Goal: Transaction & Acquisition: Purchase product/service

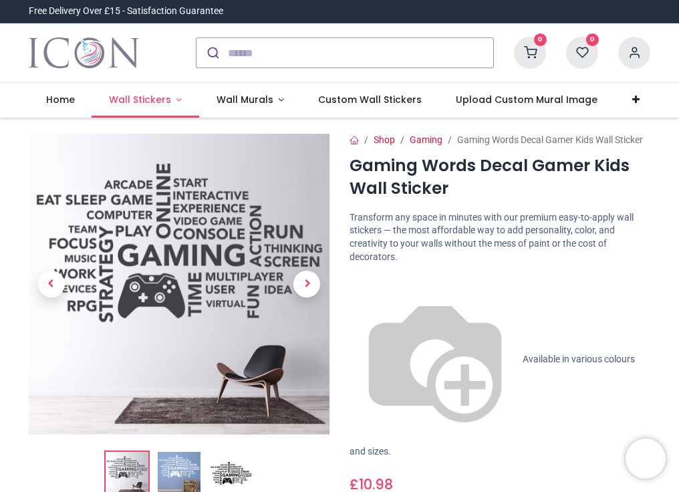
click at [174, 93] on link "Wall Stickers" at bounding box center [146, 100] width 108 height 35
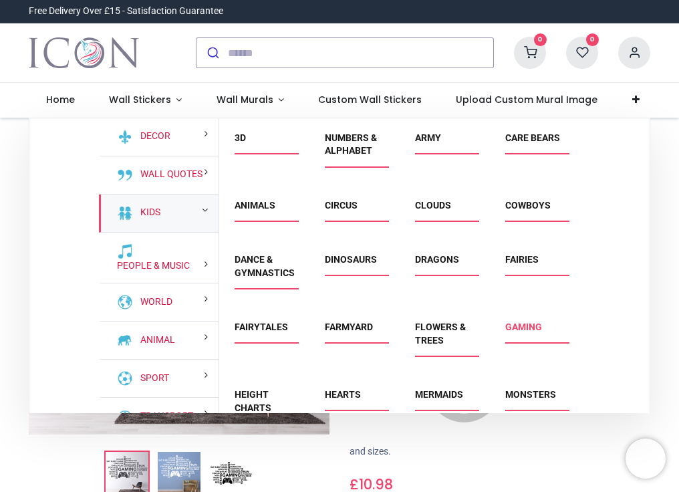
click at [516, 323] on link "Gaming" at bounding box center [523, 326] width 37 height 11
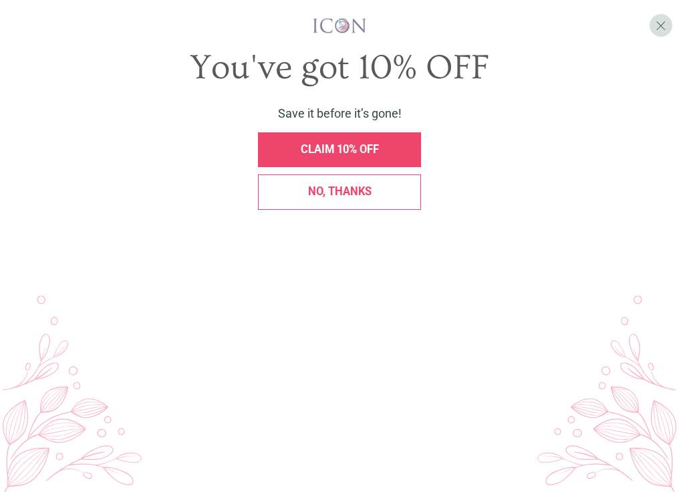
click at [353, 156] on span "CLAIM 10% OFF" at bounding box center [340, 149] width 78 height 13
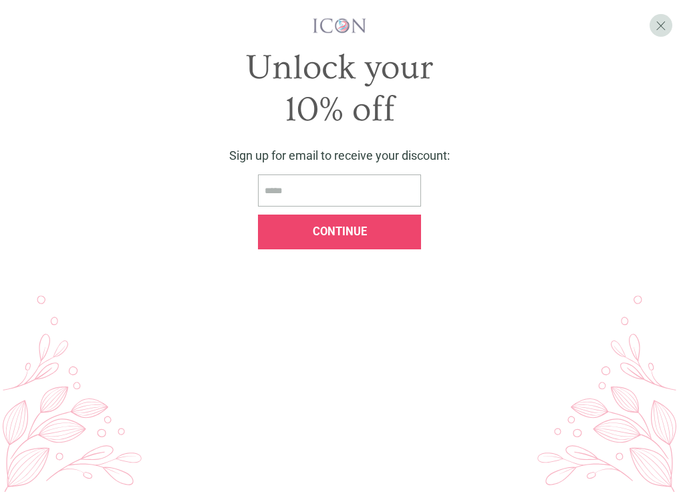
click at [345, 207] on input "email" at bounding box center [339, 190] width 163 height 33
type input "**********"
click at [313, 207] on input "**********" at bounding box center [339, 190] width 163 height 33
type input "**********"
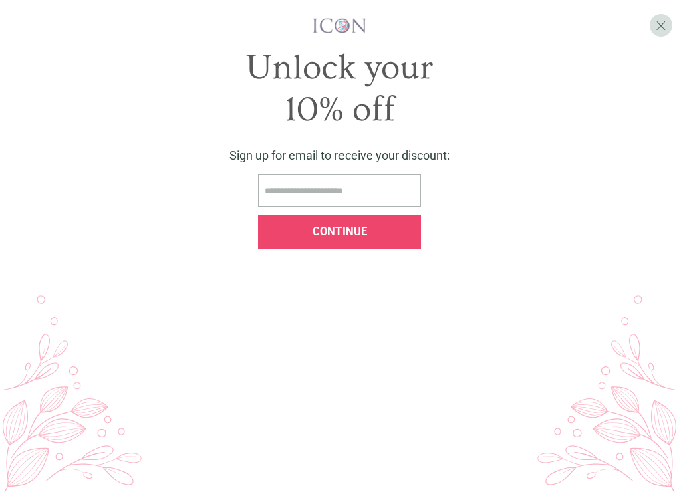
click at [333, 250] on div "Continue" at bounding box center [339, 231] width 163 height 35
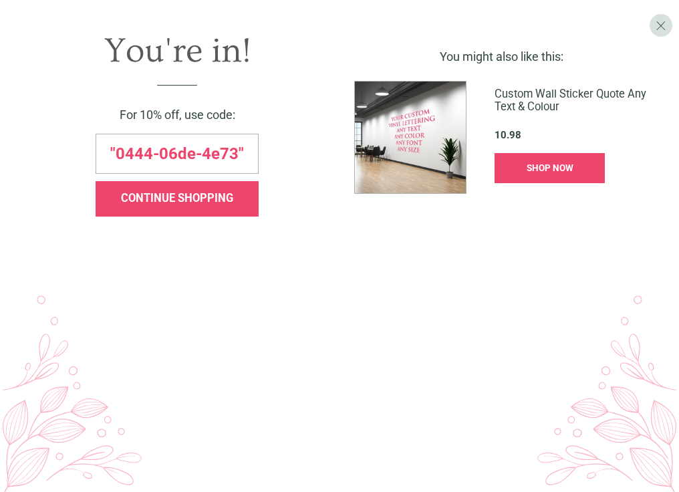
click at [242, 162] on span ""0444-06de-4e73"" at bounding box center [177, 154] width 134 height 16
click at [220, 204] on span "CONTINUE SHOPPING" at bounding box center [177, 198] width 112 height 13
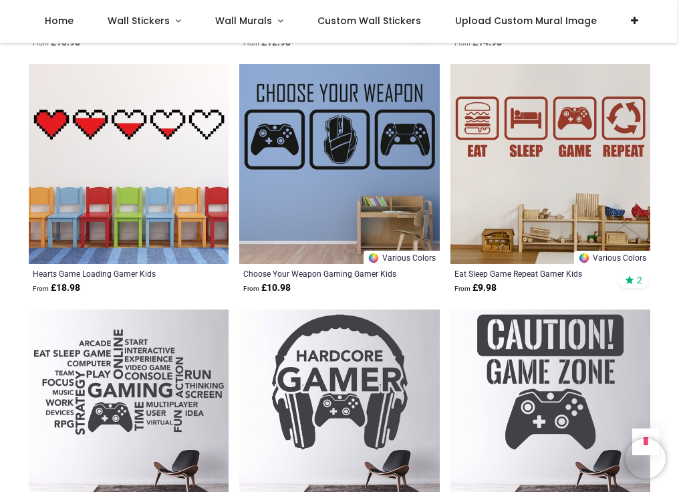
scroll to position [1737, 0]
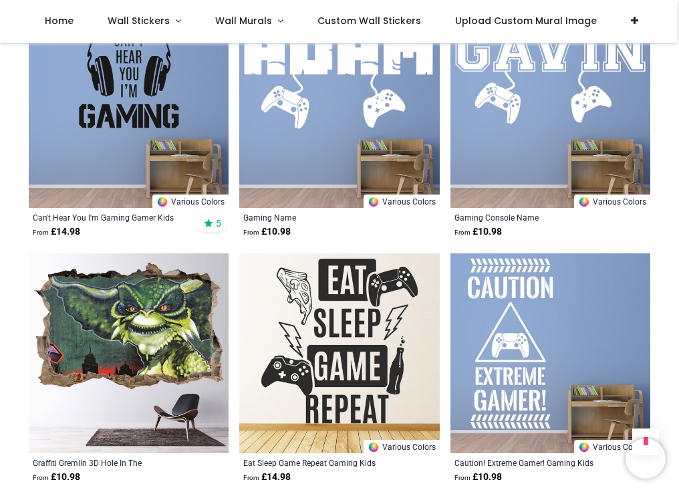
scroll to position [3807, 0]
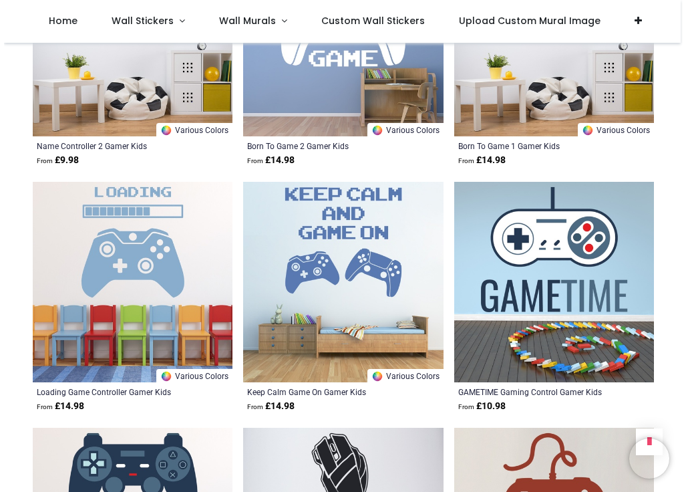
scroll to position [4275, 0]
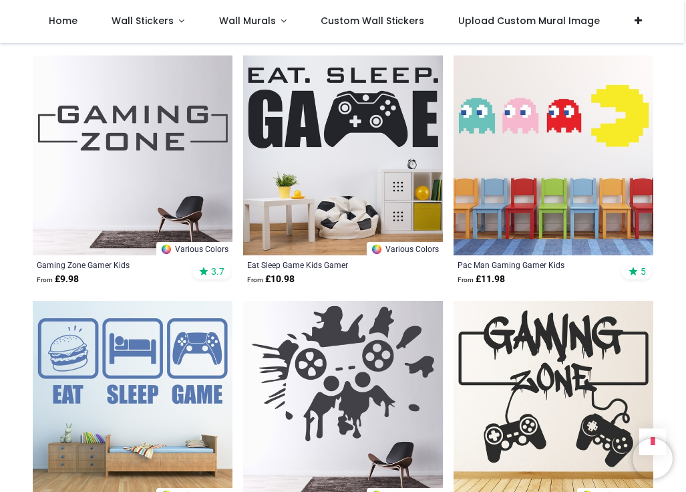
scroll to position [468, 0]
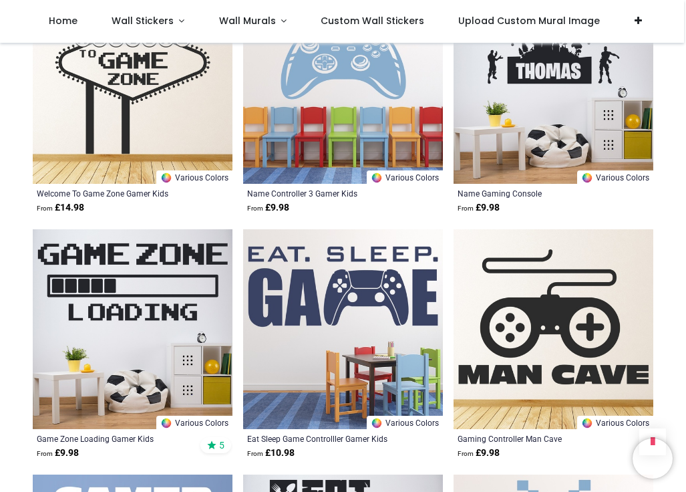
scroll to position [1136, 0]
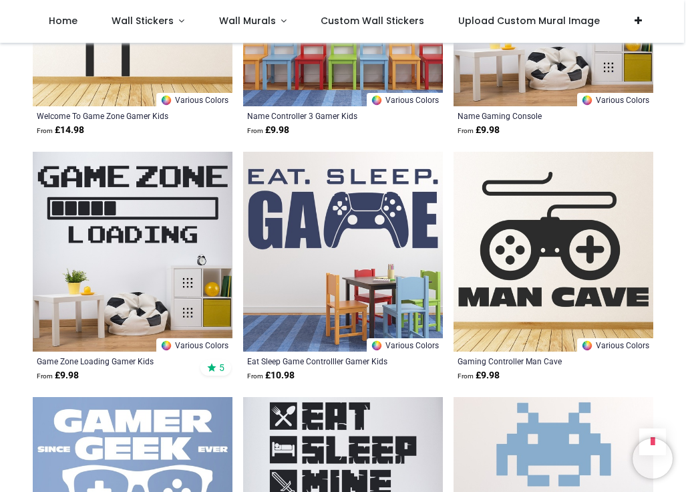
click at [171, 214] on img at bounding box center [133, 252] width 200 height 200
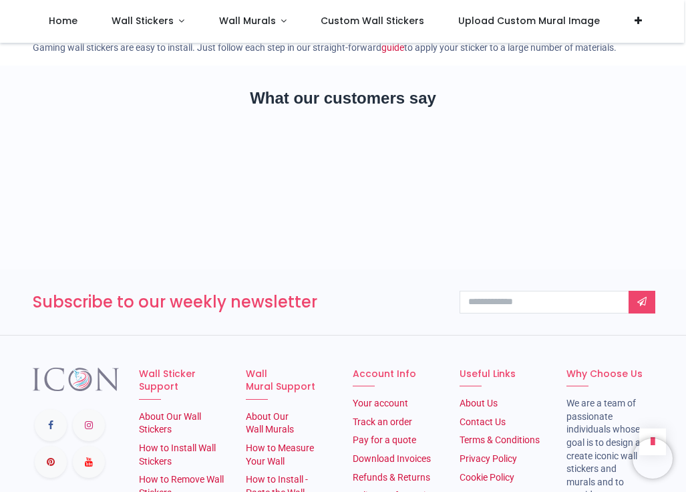
scroll to position [1172, 0]
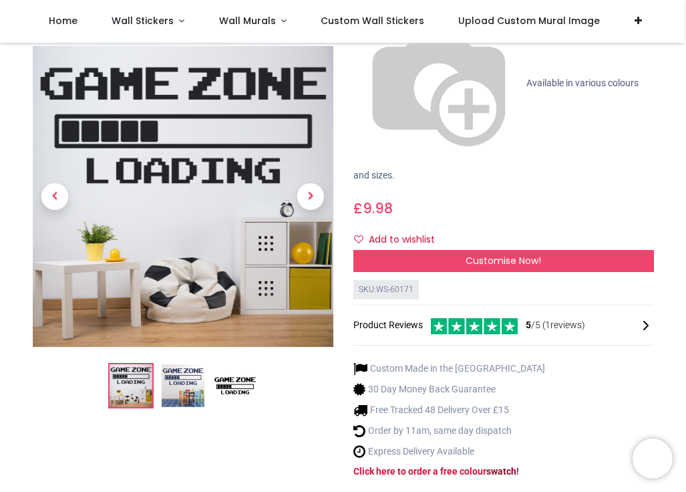
scroll to position [200, 0]
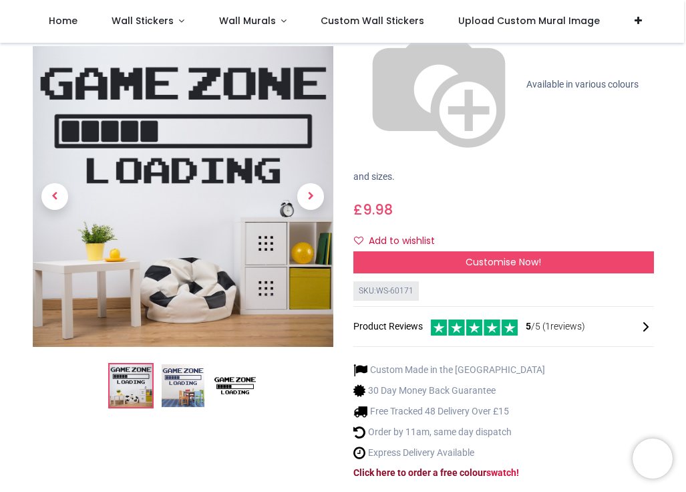
click at [485, 467] on strong "Click here to order a free colour" at bounding box center [419, 472] width 133 height 11
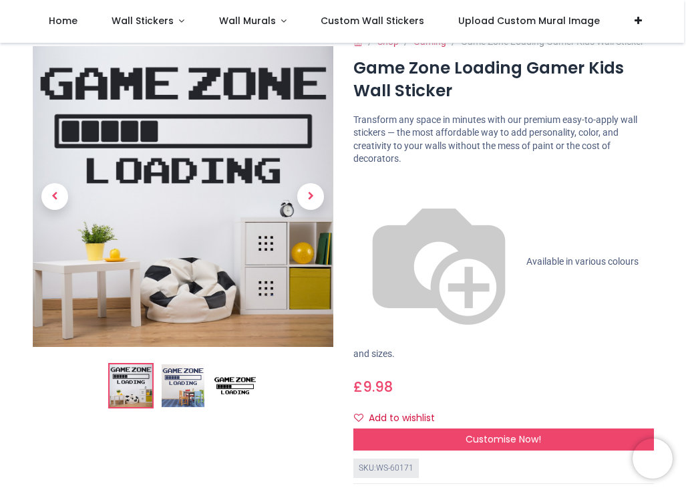
scroll to position [0, 0]
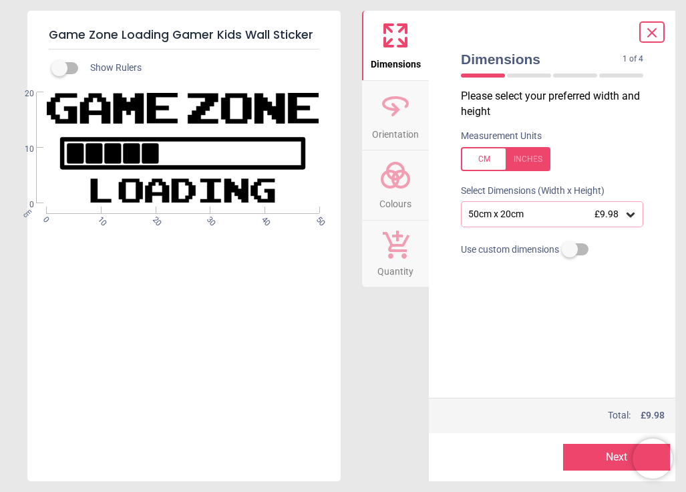
click at [629, 213] on icon at bounding box center [630, 214] width 13 height 13
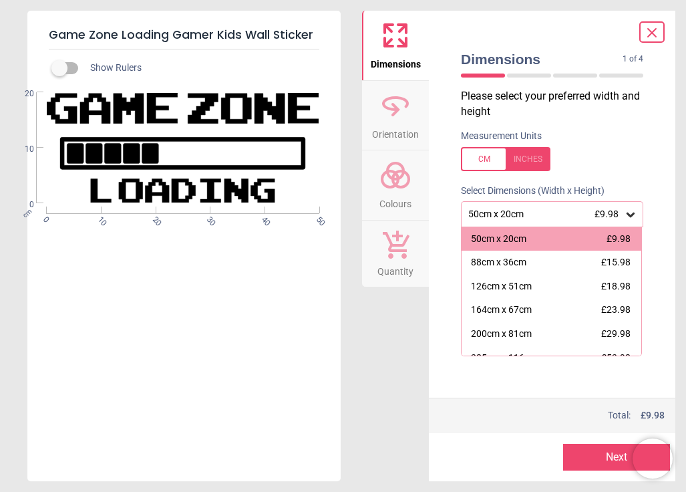
click at [653, 140] on div "Measurement Units" at bounding box center [552, 150] width 204 height 52
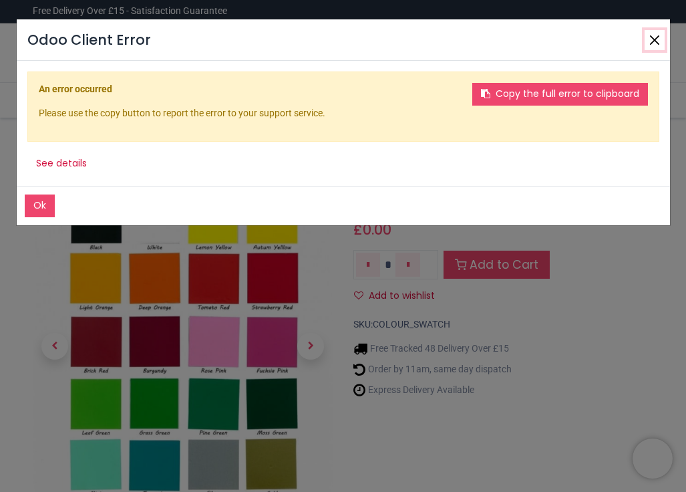
click at [656, 41] on button "Close" at bounding box center [655, 40] width 20 height 20
